Goal: Check status

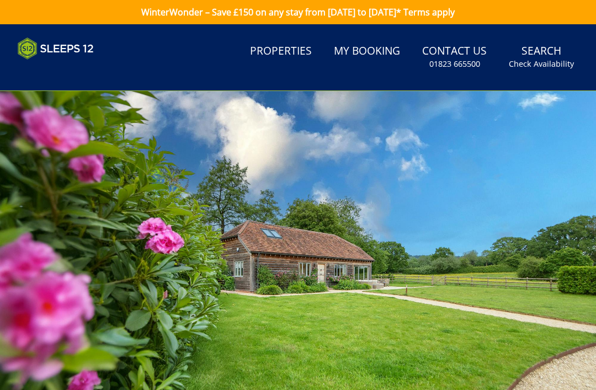
click at [595, 170] on div at bounding box center [298, 258] width 596 height 334
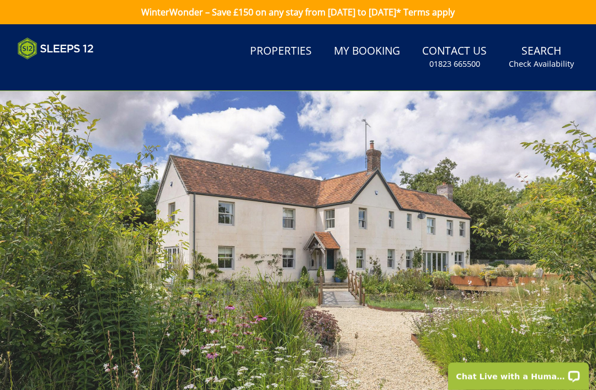
click at [350, 55] on link "My Booking" at bounding box center [367, 51] width 75 height 25
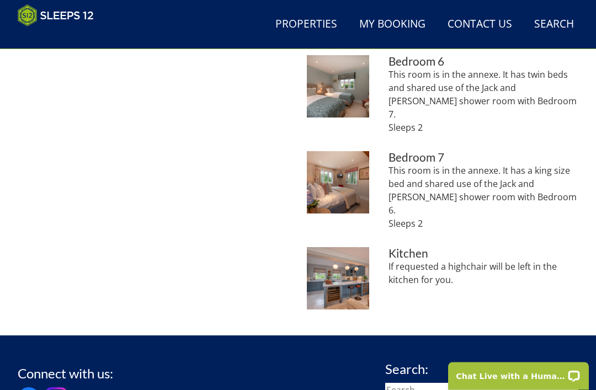
scroll to position [890, 0]
click at [400, 260] on p "If requested a highchair will be left in the kitchen for you." at bounding box center [484, 273] width 190 height 27
click at [337, 247] on img at bounding box center [338, 278] width 62 height 62
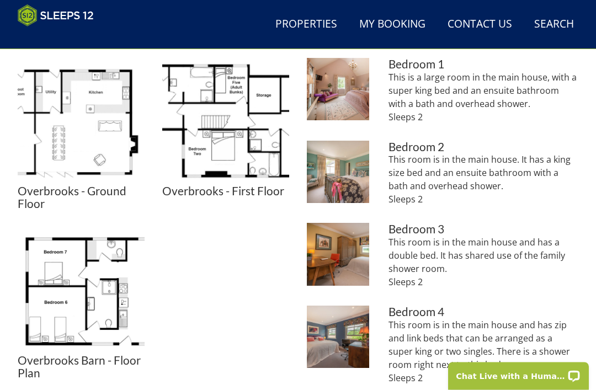
scroll to position [461, 0]
click at [68, 278] on img at bounding box center [81, 290] width 127 height 127
click at [65, 288] on img at bounding box center [81, 290] width 127 height 127
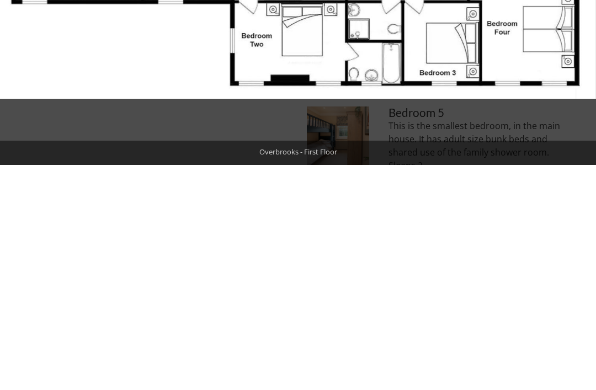
scroll to position [756, 0]
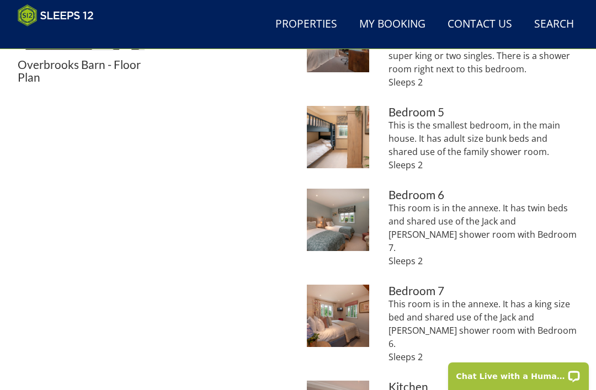
click at [76, 207] on div "Floor Plans Overbrooks - Ground Floor Overbrooks - Ground Floor Overbrooks - Fi…" at bounding box center [154, 85] width 272 height 734
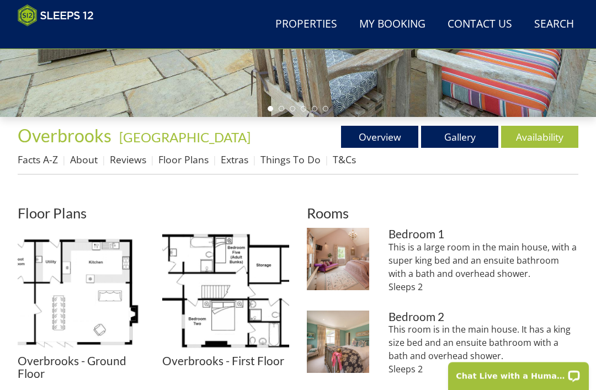
scroll to position [292, 0]
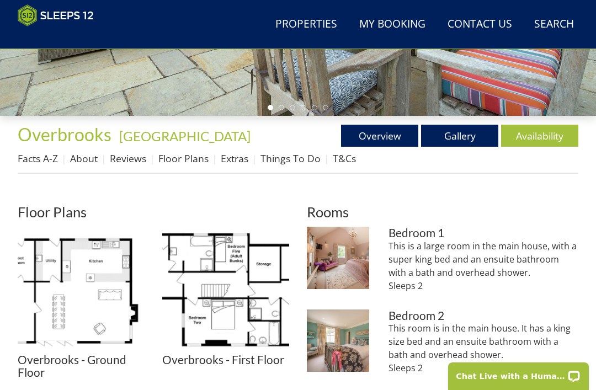
click at [435, 135] on link "Gallery" at bounding box center [459, 136] width 77 height 22
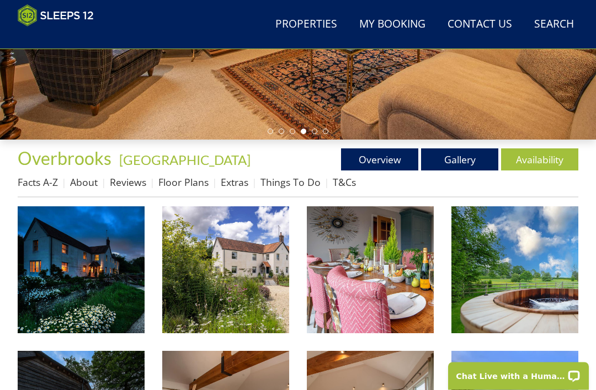
scroll to position [268, 0]
click at [78, 256] on img at bounding box center [81, 270] width 127 height 127
